Goal: Transaction & Acquisition: Purchase product/service

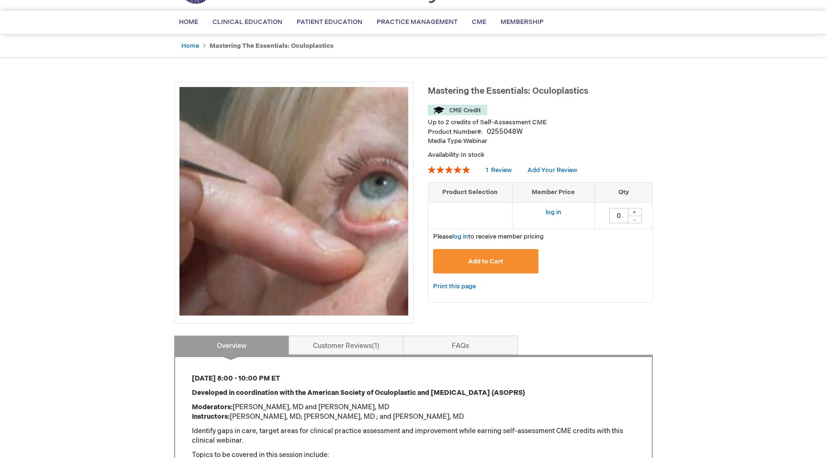
scroll to position [60, 0]
click at [483, 263] on span "Add to Cart" at bounding box center [485, 261] width 35 height 8
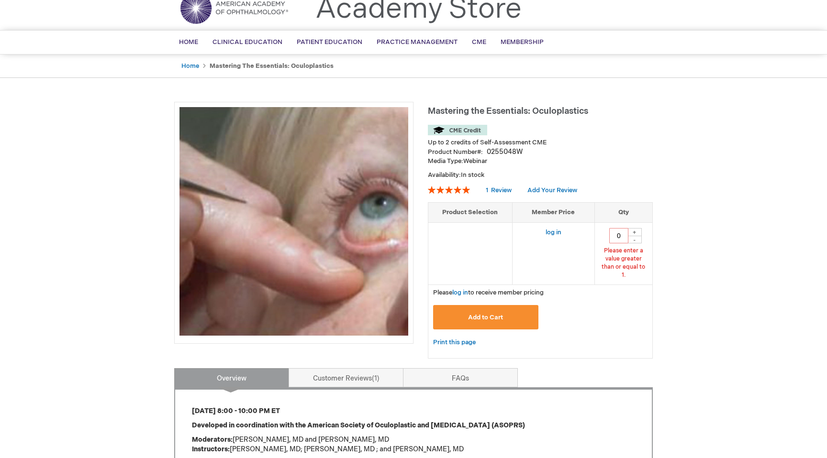
scroll to position [38, 0]
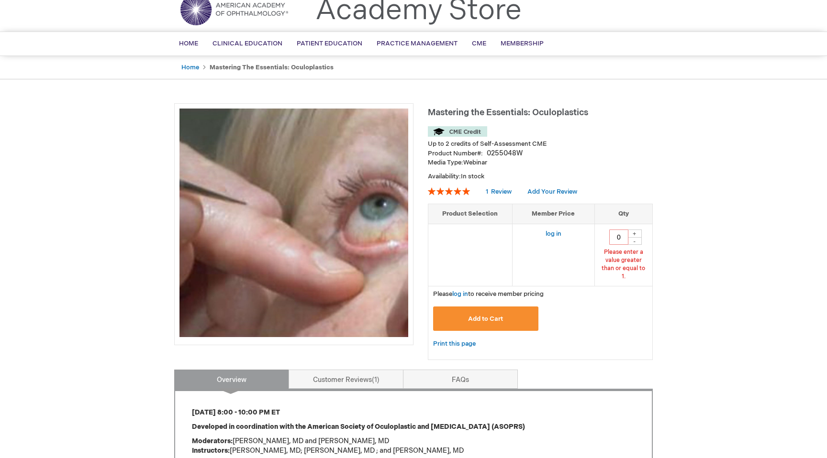
click at [634, 233] on div "+" at bounding box center [634, 234] width 14 height 8
type input "1"
click at [490, 307] on button "Add to Cart" at bounding box center [485, 319] width 105 height 24
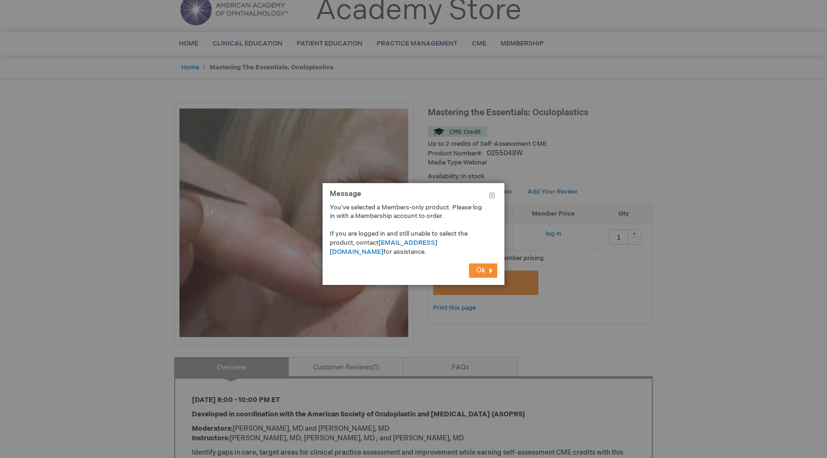
click at [483, 267] on span "Ok" at bounding box center [480, 270] width 9 height 8
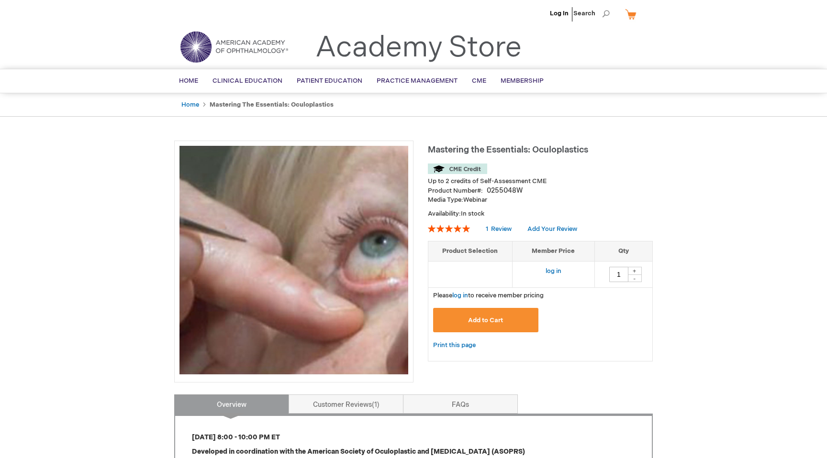
scroll to position [0, 0]
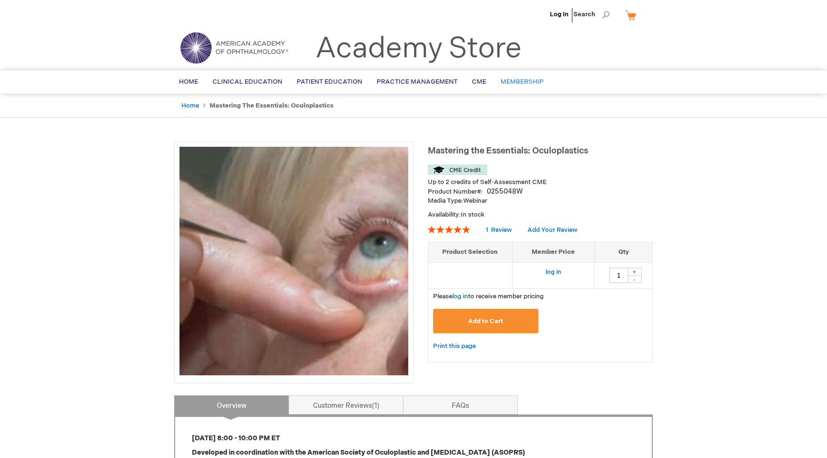
click at [516, 81] on span "Membership" at bounding box center [521, 82] width 43 height 8
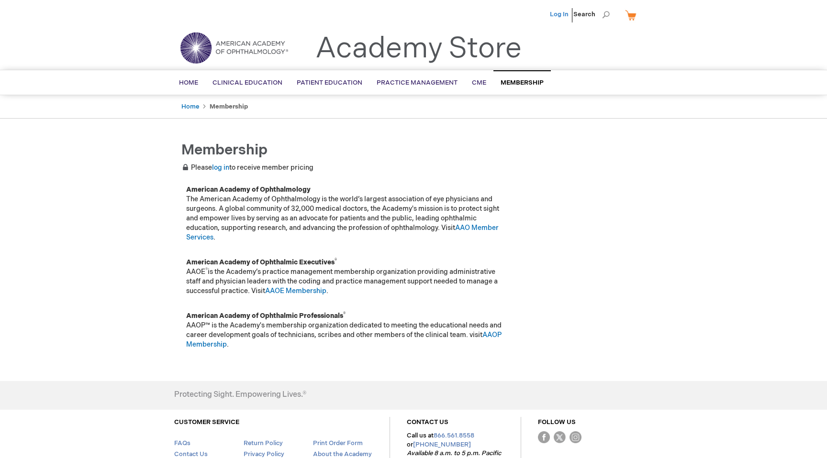
click at [556, 14] on link "Log In" at bounding box center [559, 15] width 19 height 8
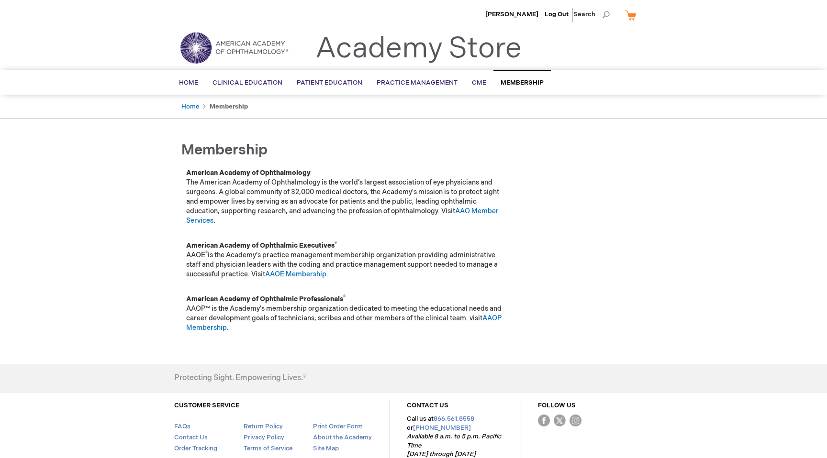
scroll to position [4, 0]
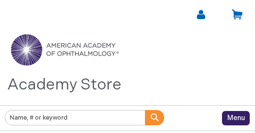
type input "0"
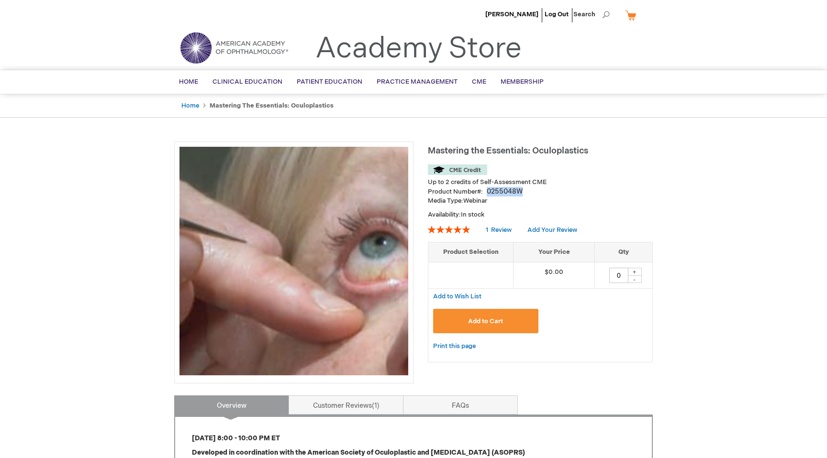
drag, startPoint x: 535, startPoint y: 190, endPoint x: 486, endPoint y: 191, distance: 48.8
click at [255, 133] on div "Product Number 0255048W" at bounding box center [540, 192] width 225 height 10
copy div "0255048W"
click at [255, 133] on button "Add to Cart" at bounding box center [485, 321] width 105 height 24
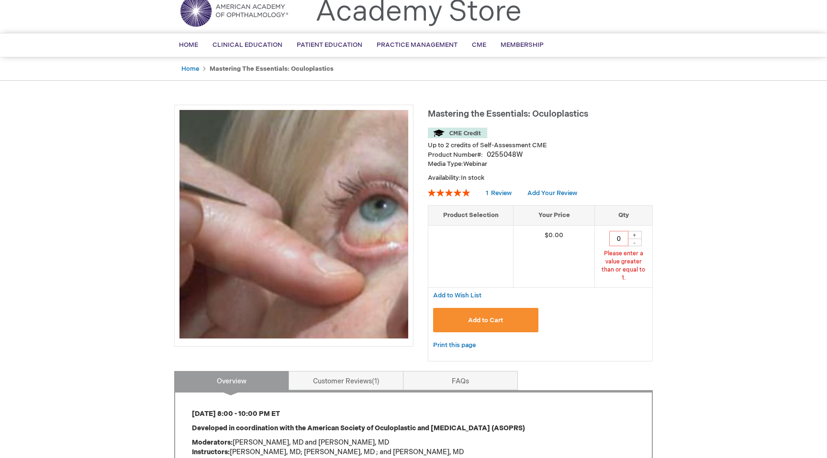
scroll to position [38, 0]
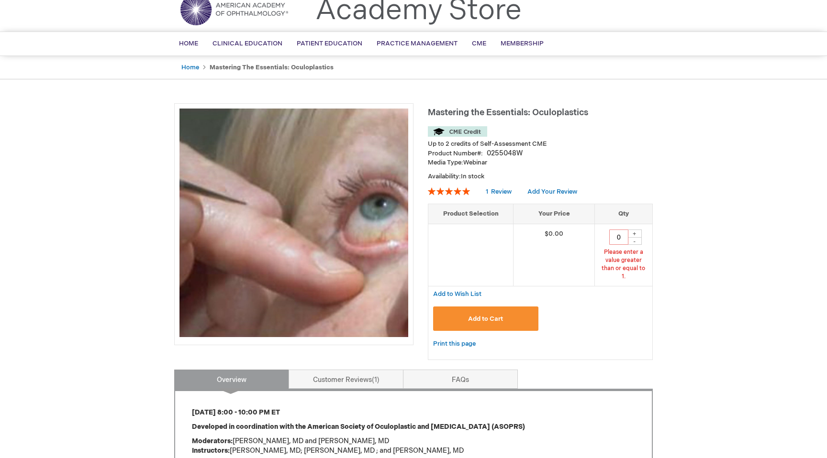
click at [255, 133] on div "+" at bounding box center [634, 234] width 14 height 8
type input "1"
click at [255, 133] on button "Add to Cart" at bounding box center [485, 319] width 105 height 24
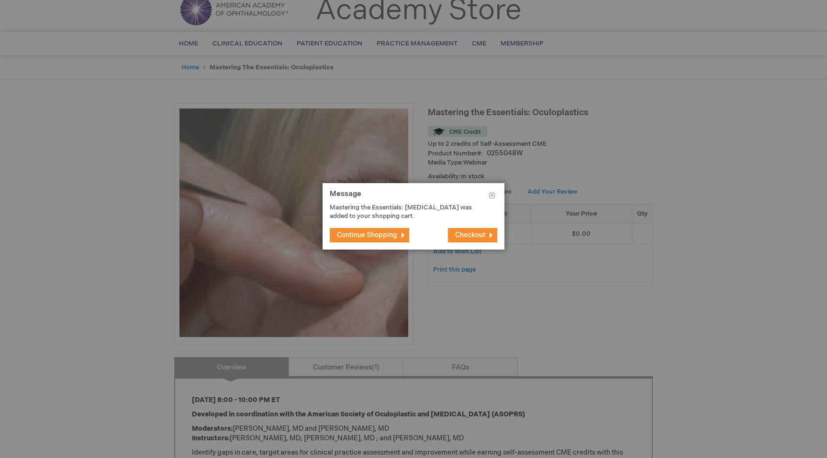
click at [255, 133] on span "Checkout" at bounding box center [470, 235] width 30 height 8
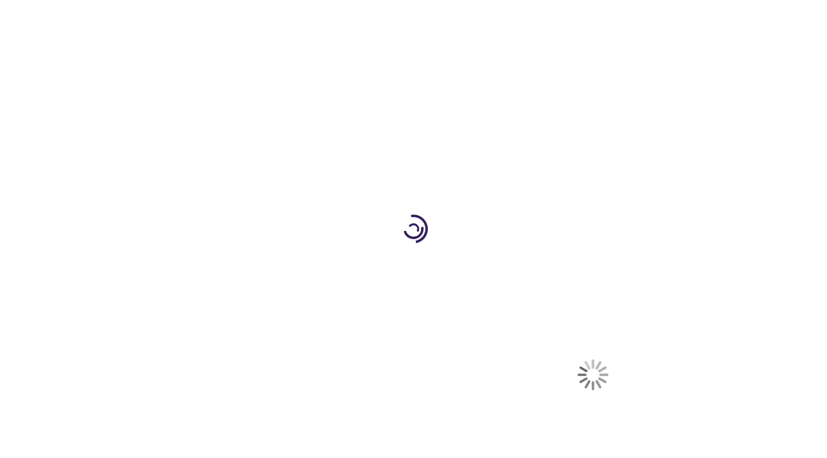
select select "US"
select select "64"
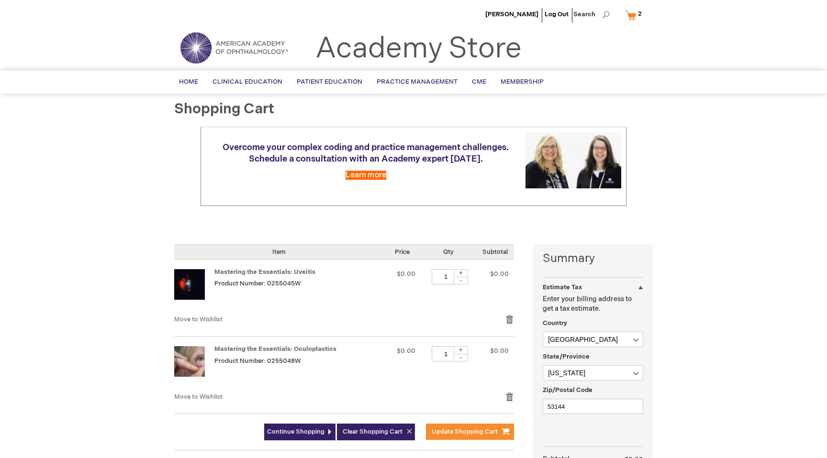
click at [0, 458] on div at bounding box center [0, 458] width 0 height 0
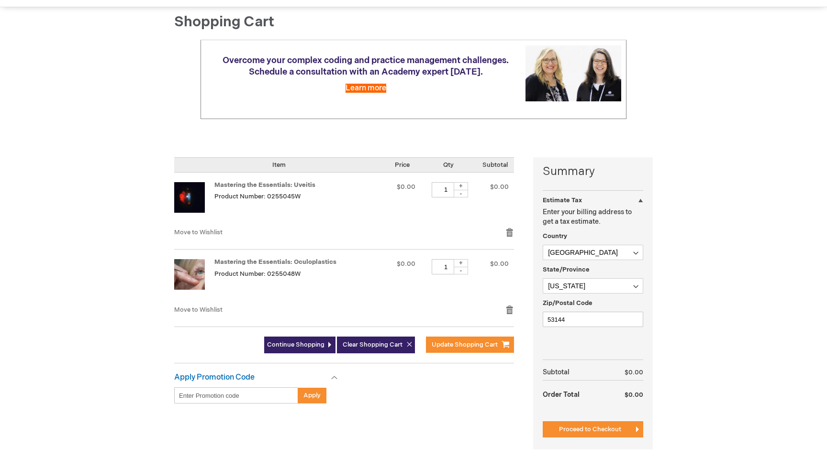
scroll to position [92, 0]
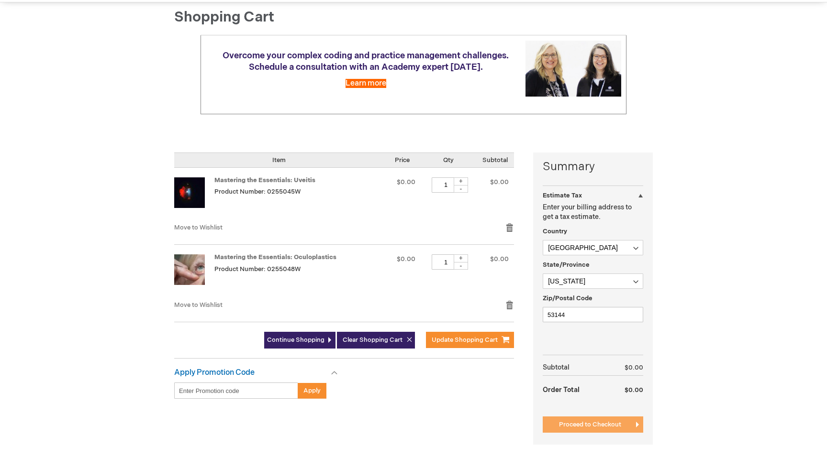
click at [605, 423] on span "Proceed to Checkout" at bounding box center [590, 425] width 62 height 8
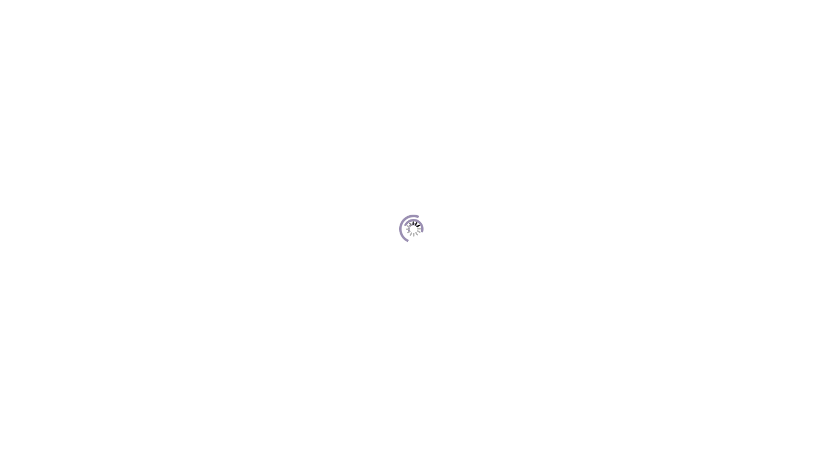
scroll to position [131, 0]
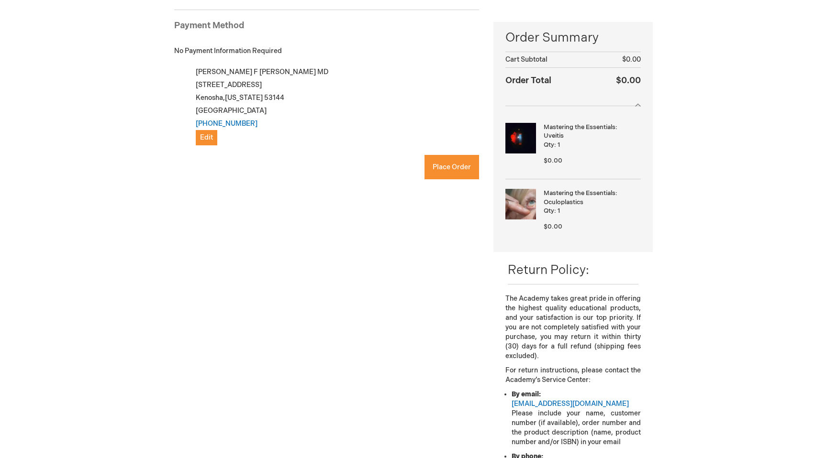
checkbox input "true"
click at [445, 170] on span "Place Order" at bounding box center [451, 167] width 38 height 8
